Goal: Task Accomplishment & Management: Manage account settings

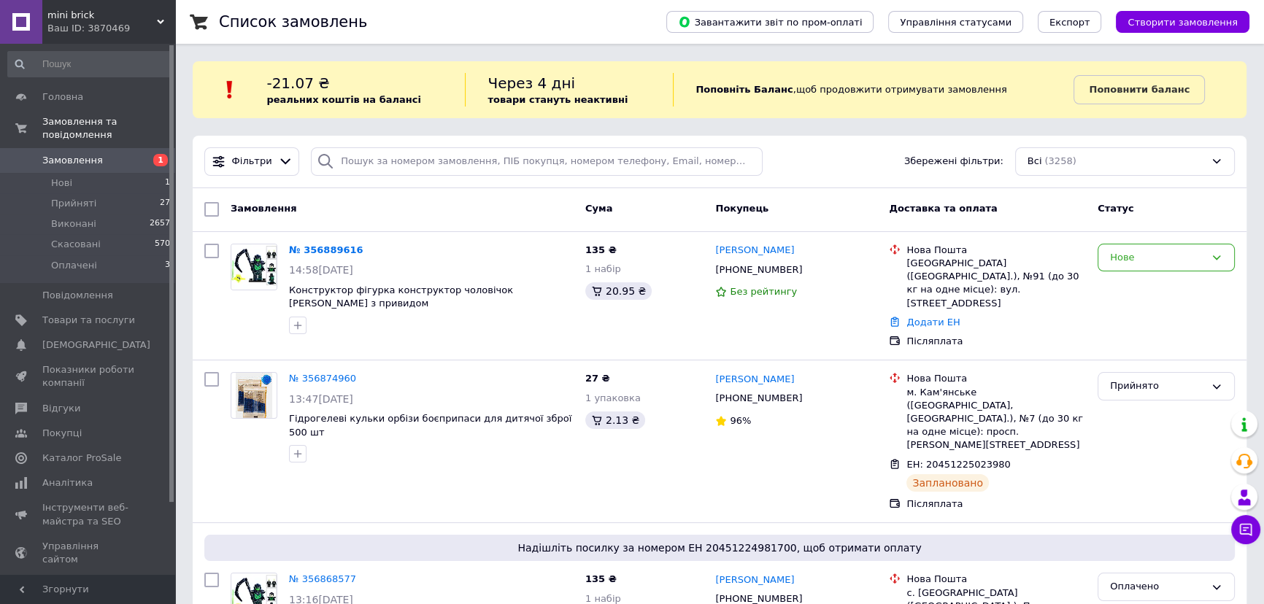
click at [85, 154] on span "Замовлення" at bounding box center [72, 160] width 61 height 13
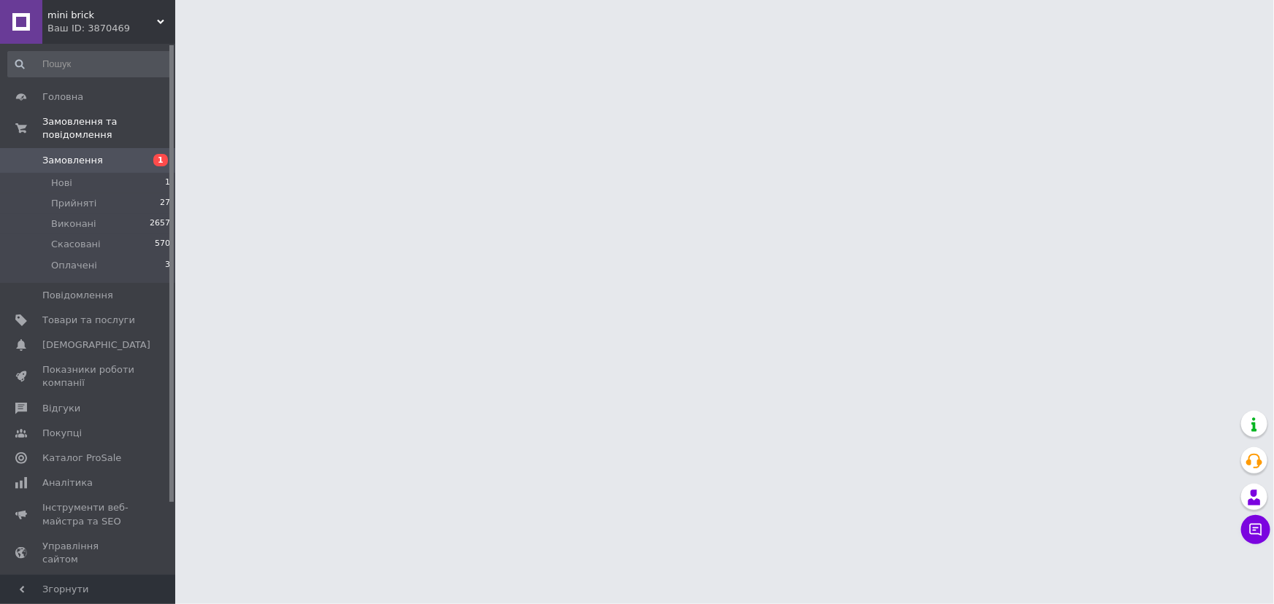
click at [84, 154] on span "Замовлення" at bounding box center [72, 160] width 61 height 13
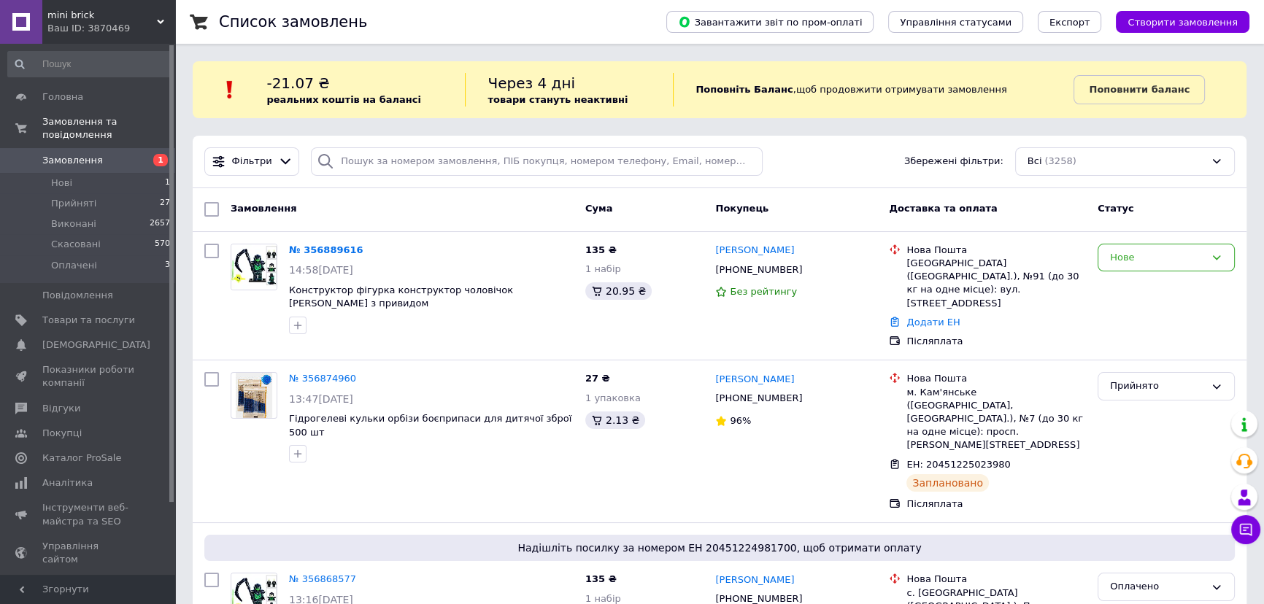
click at [75, 154] on span "Замовлення" at bounding box center [72, 160] width 61 height 13
